Goal: Task Accomplishment & Management: Complete application form

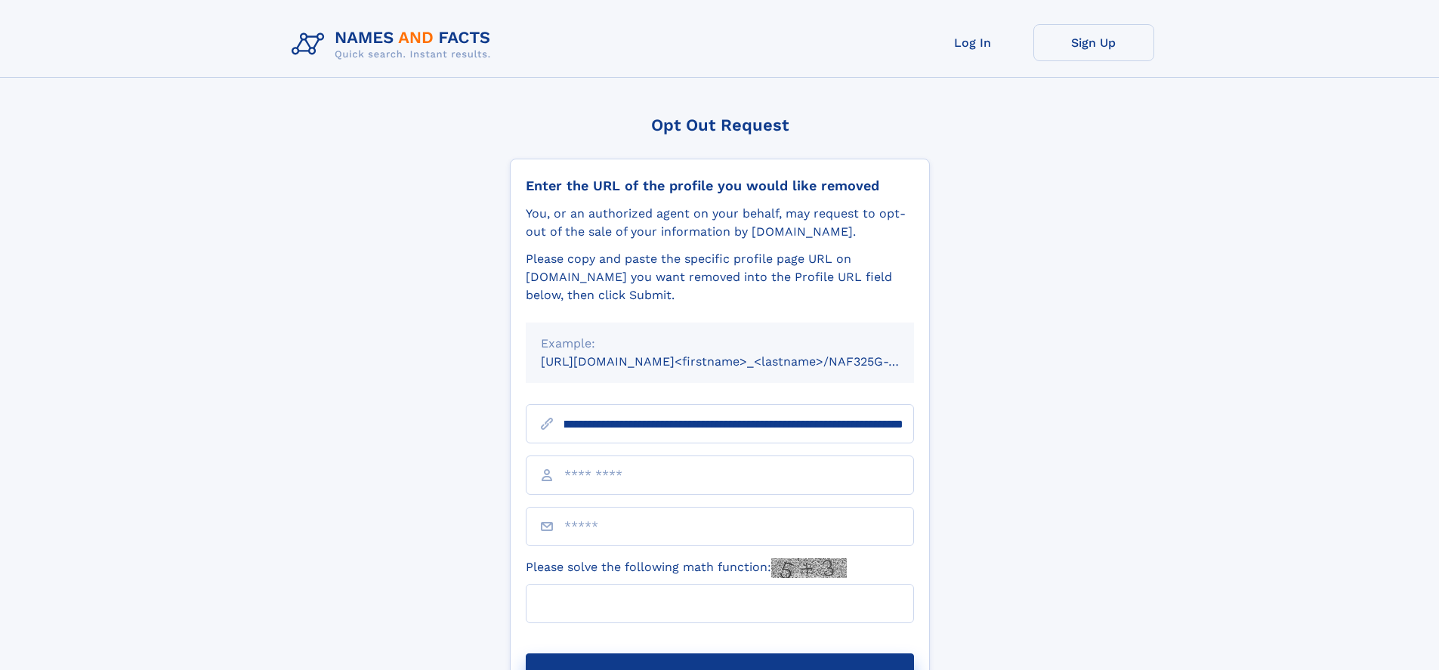
scroll to position [0, 178]
type input "**********"
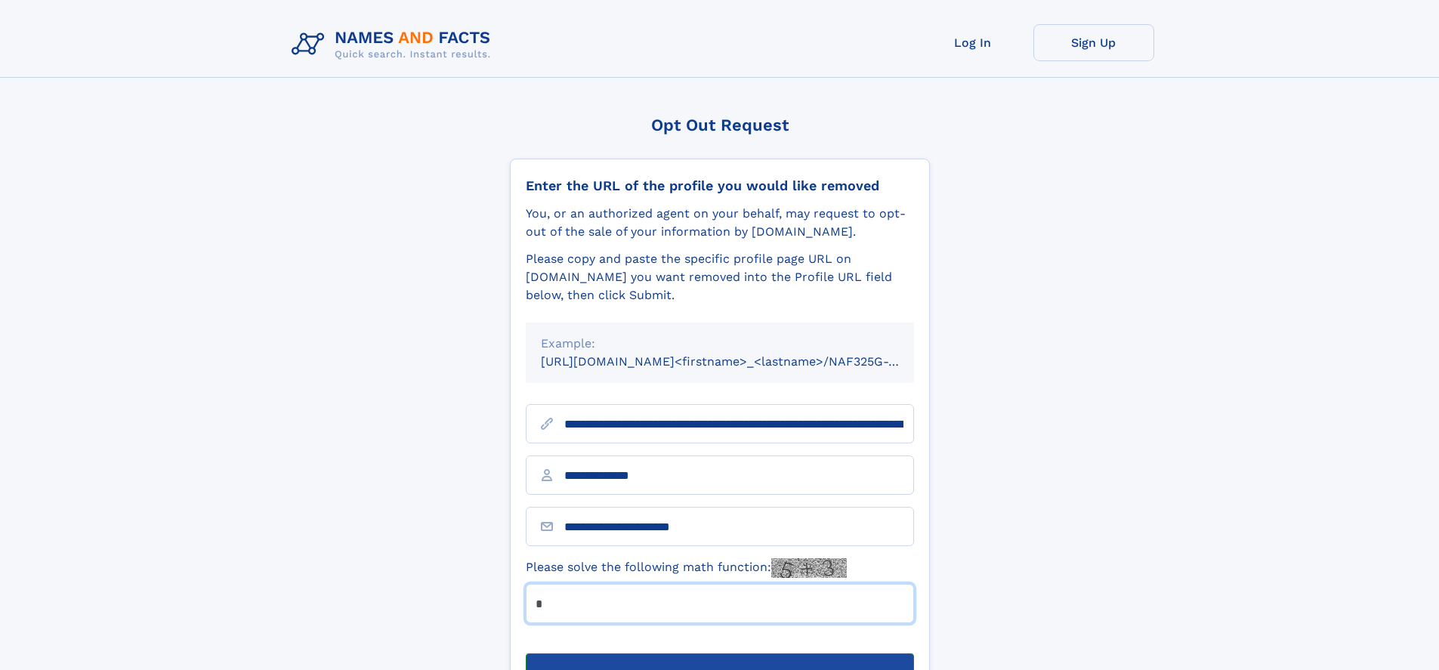
type input "*"
click at [719, 654] on button "Submit Opt Out Request" at bounding box center [720, 678] width 388 height 48
